Goal: Information Seeking & Learning: Check status

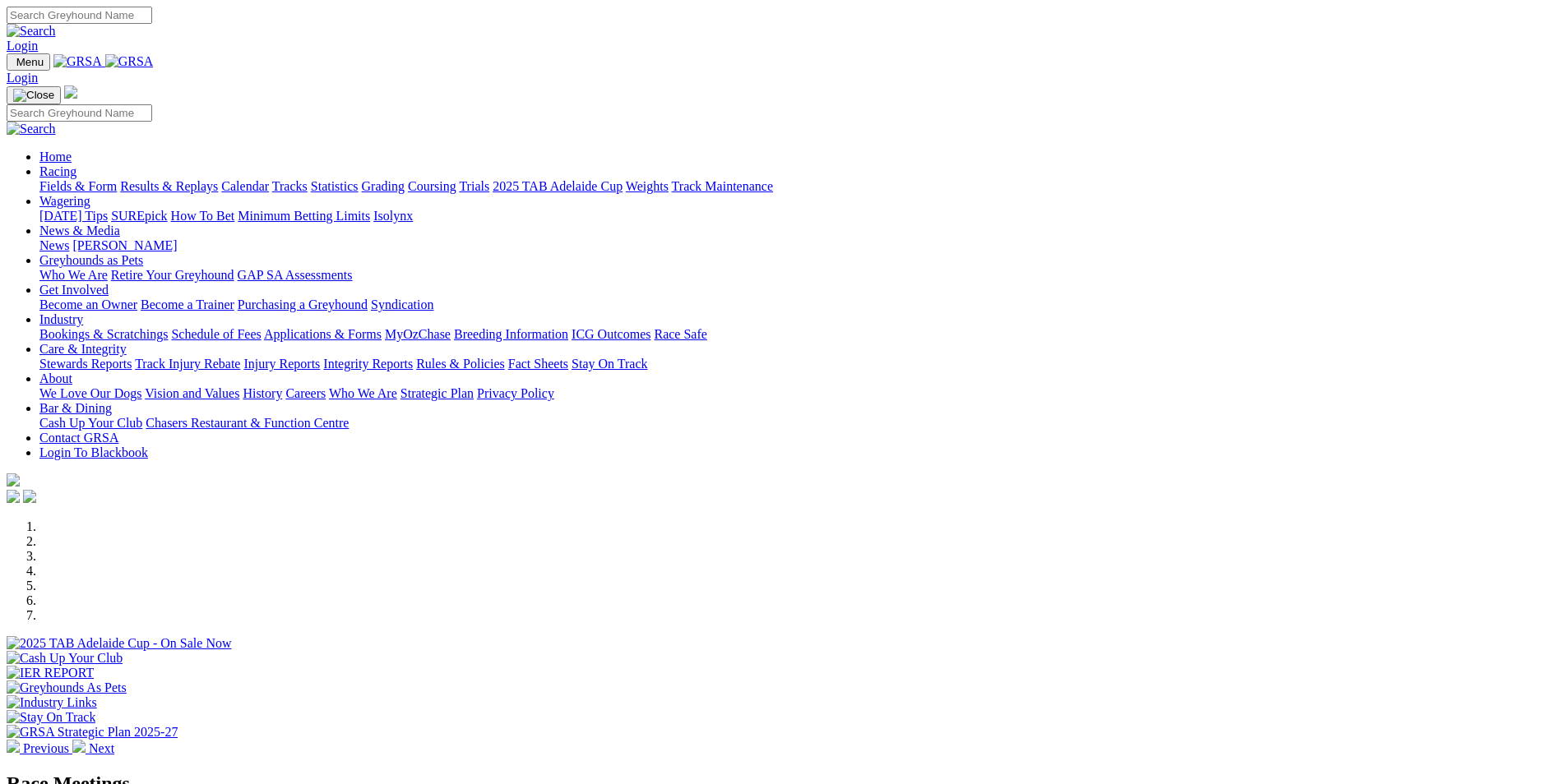
click at [218, 179] on link "Results & Replays" at bounding box center [169, 185] width 98 height 14
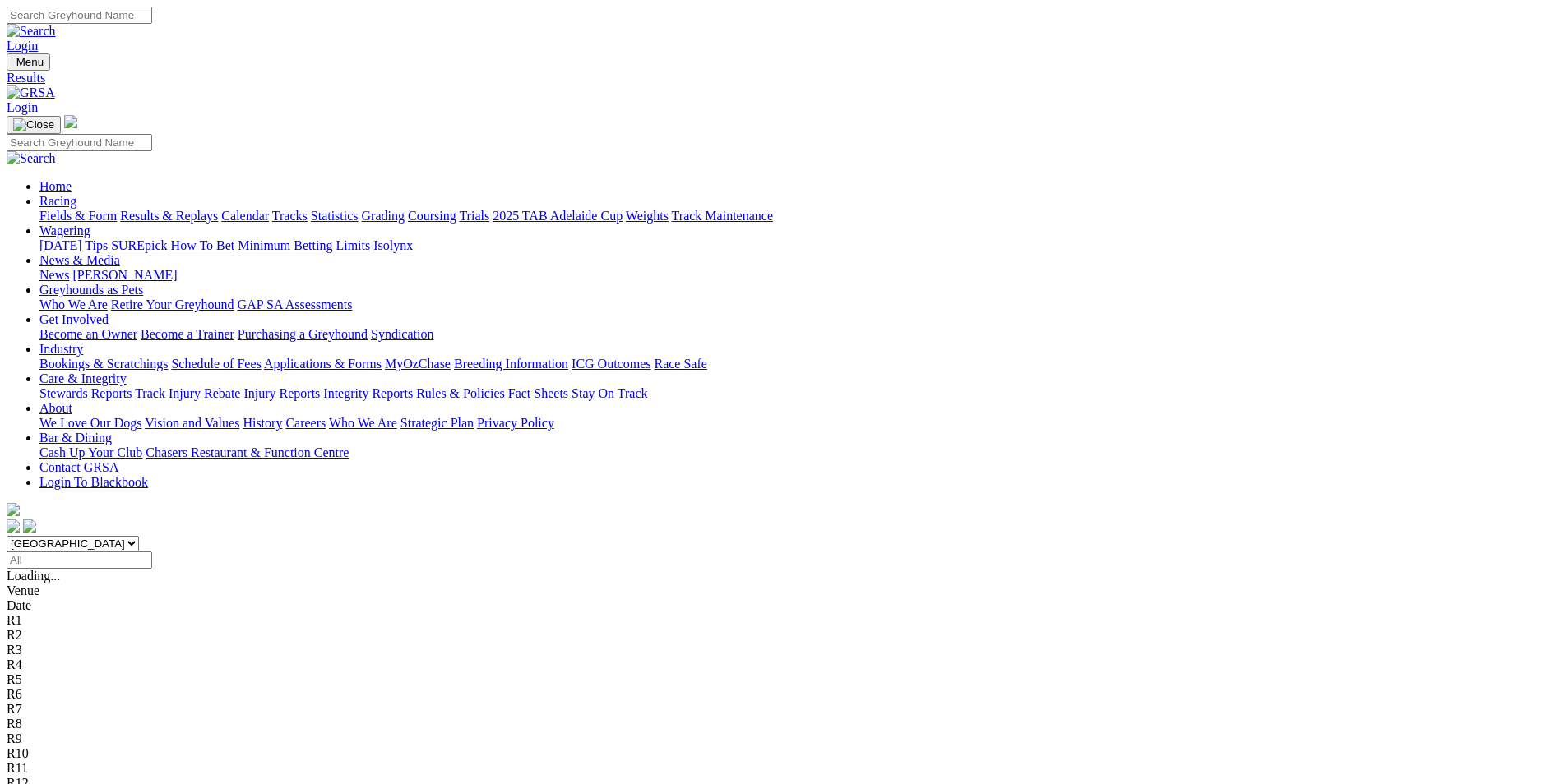
scroll to position [82, 0]
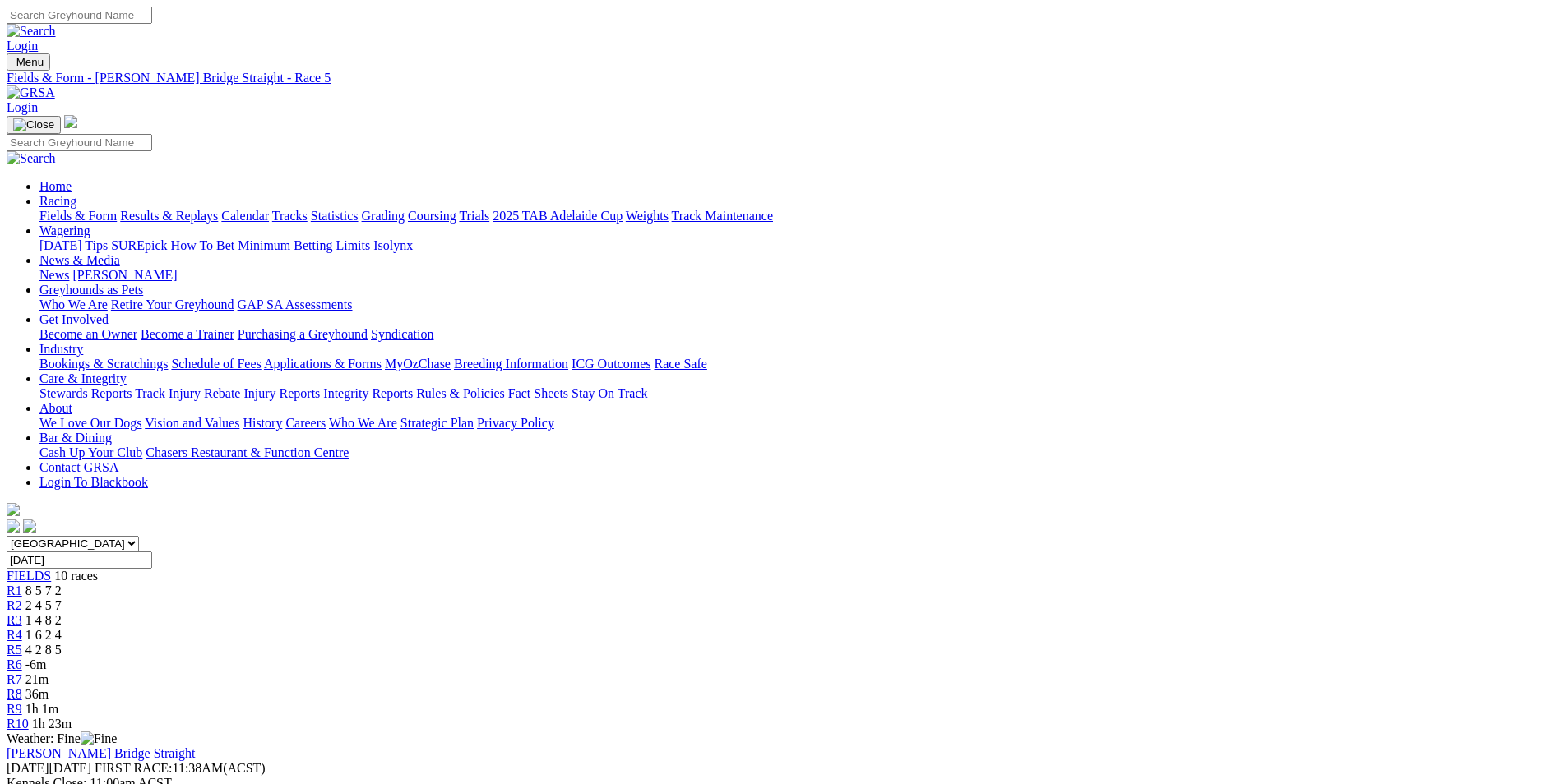
click at [692, 628] on div "R4 1 6 2 4" at bounding box center [780, 635] width 1547 height 14
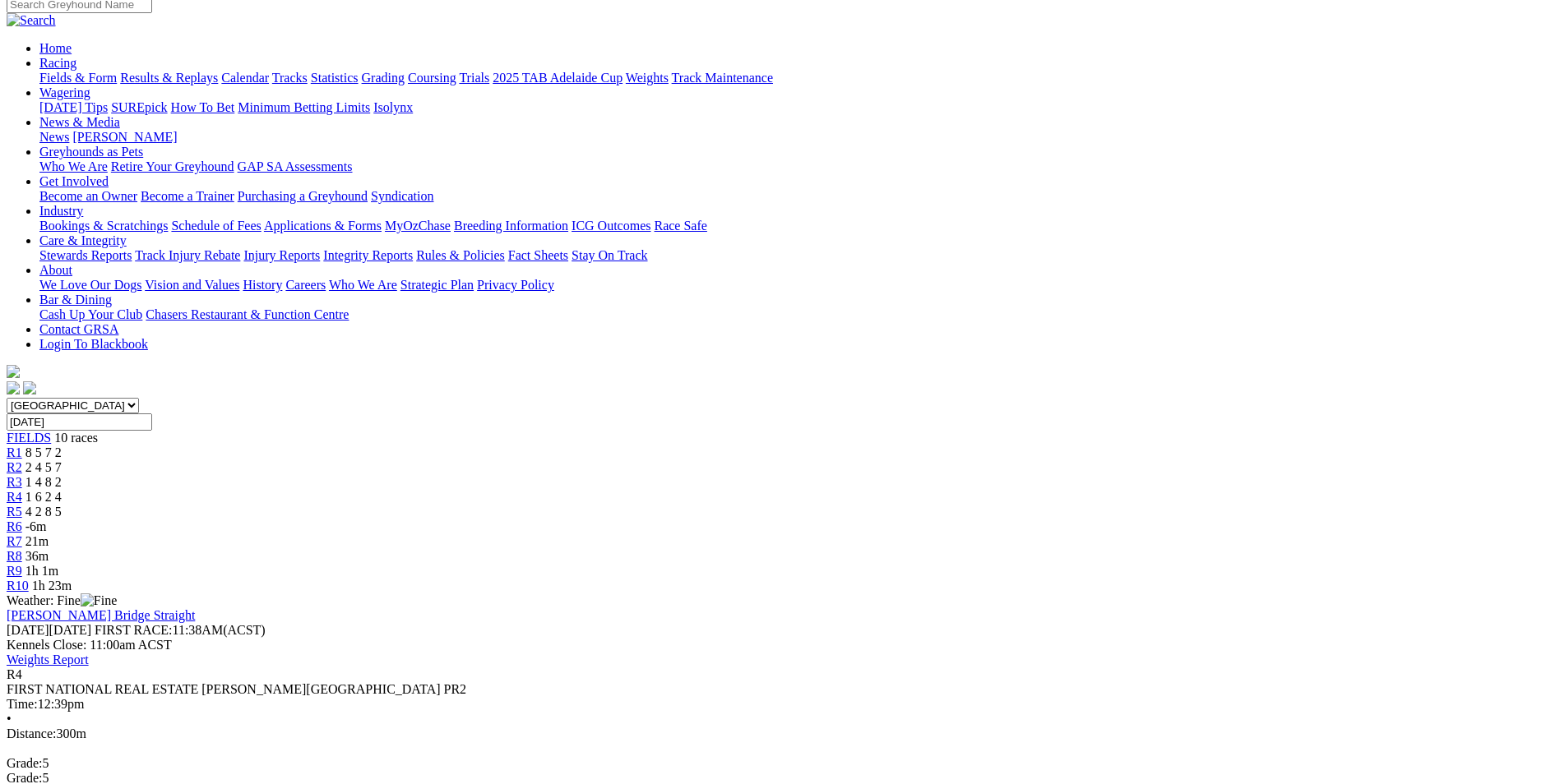
scroll to position [164, 0]
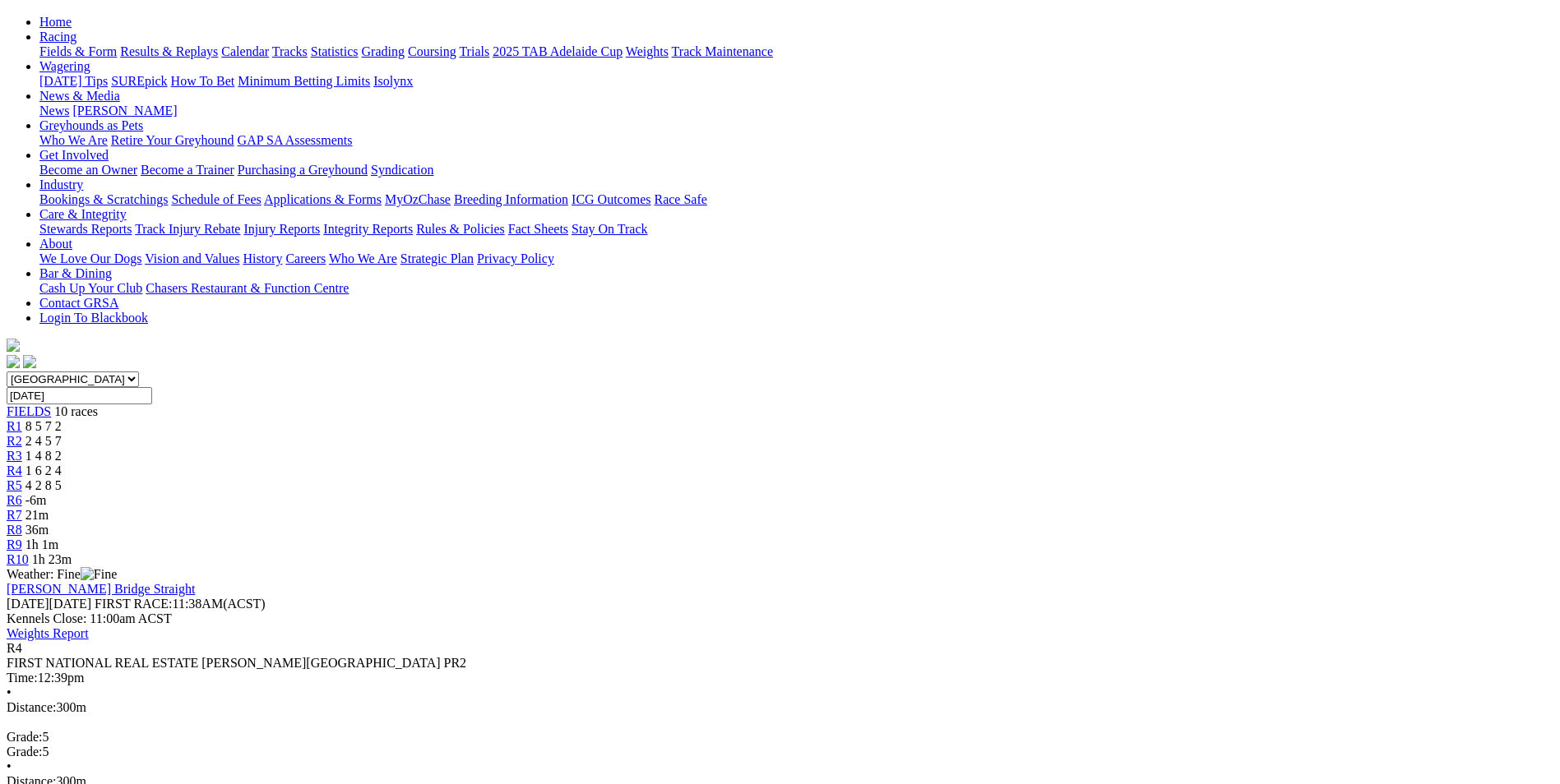
click at [61, 448] on span "1 4 8 2" at bounding box center [44, 455] width 36 height 14
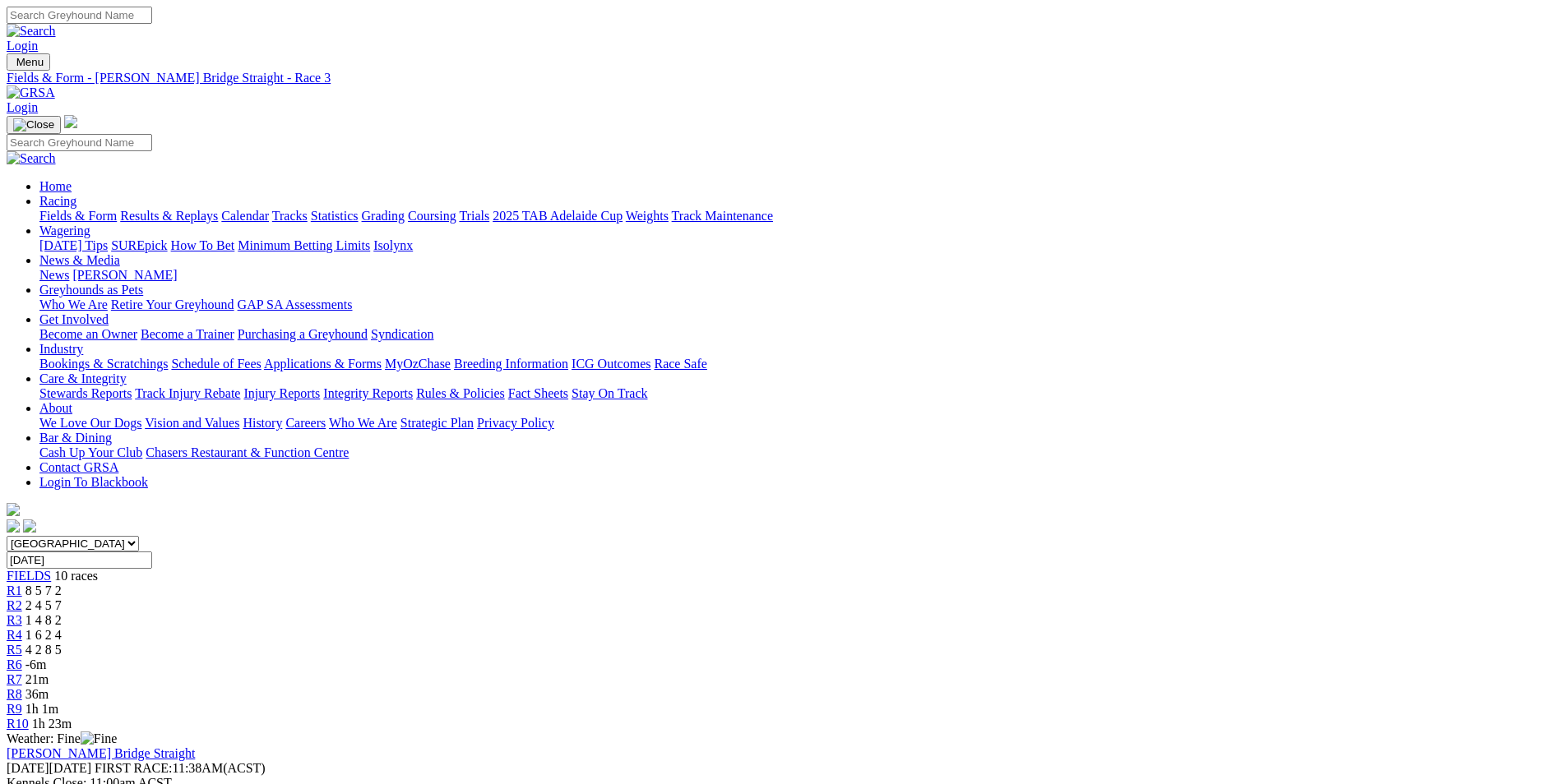
click at [520, 599] on div "R2 2 4 5 7" at bounding box center [780, 605] width 1547 height 14
click at [417, 583] on div "R1 8 5 7 2" at bounding box center [780, 590] width 1547 height 14
click at [47, 658] on span "-7m" at bounding box center [36, 664] width 21 height 14
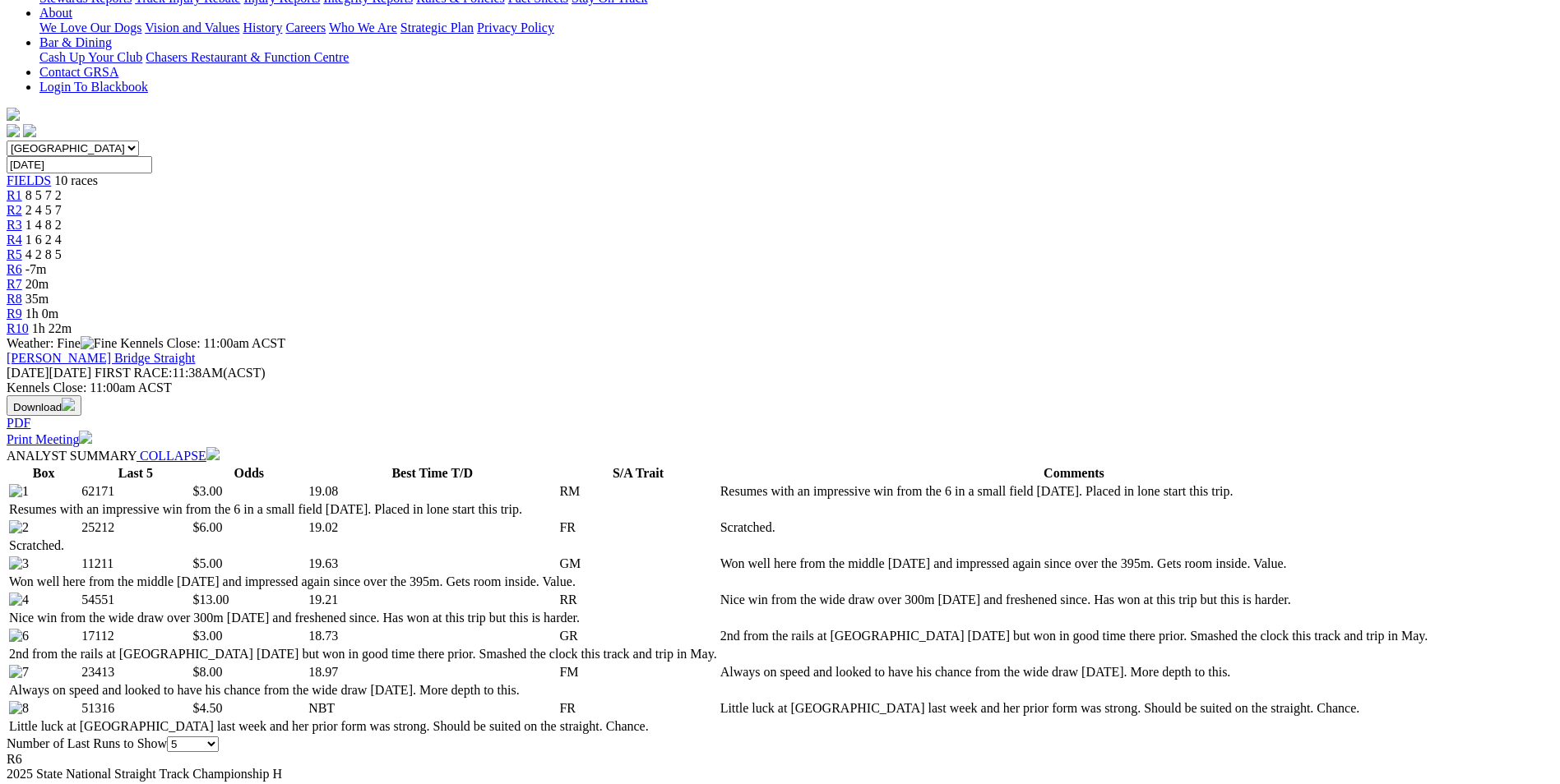
scroll to position [82, 0]
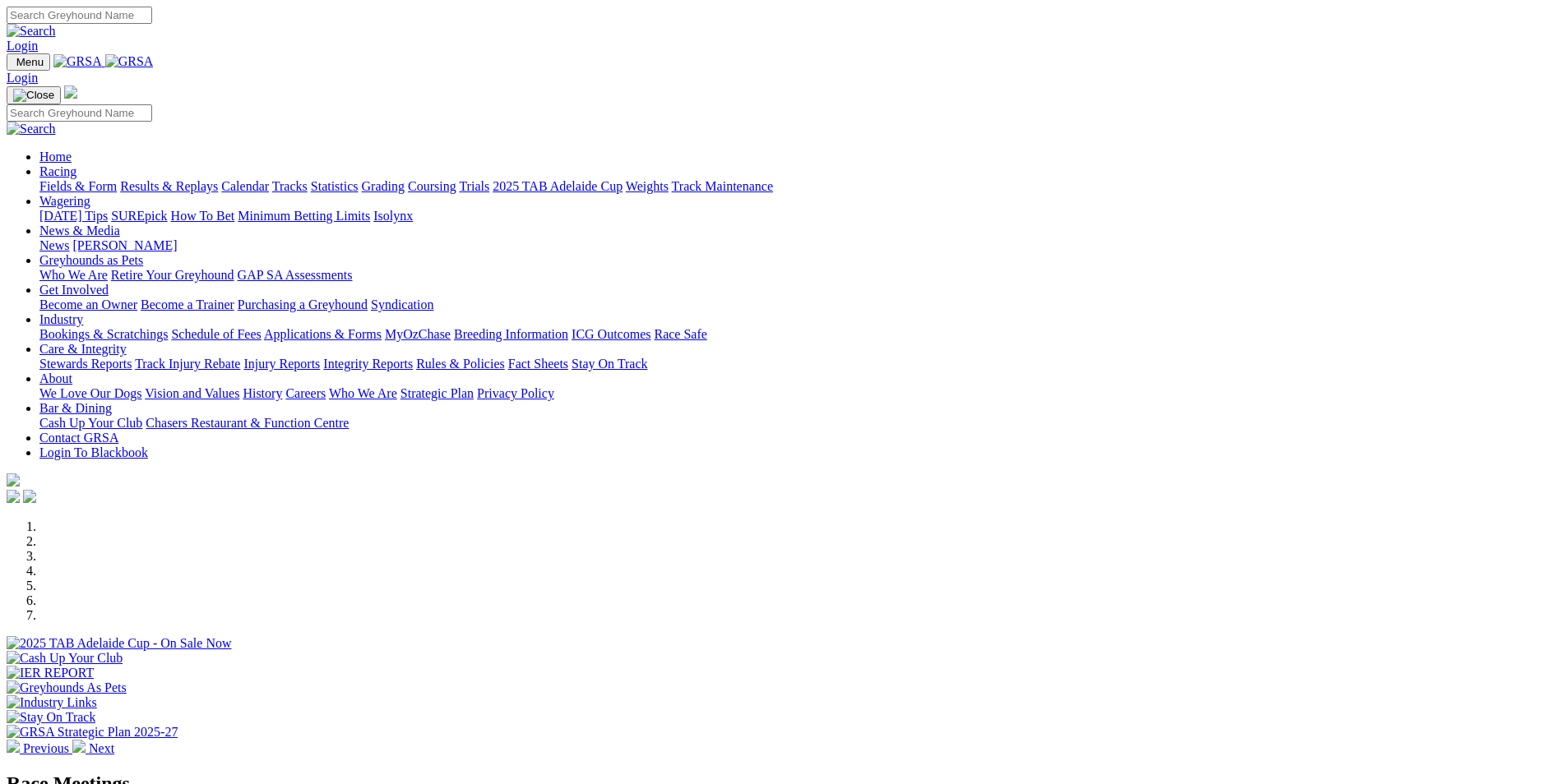
drag, startPoint x: 0, startPoint y: 0, endPoint x: 978, endPoint y: 65, distance: 980.2
click at [83, 313] on link "Industry" at bounding box center [61, 319] width 44 height 14
click at [167, 327] on link "Bookings & Scratchings" at bounding box center [103, 334] width 128 height 14
